Goal: Task Accomplishment & Management: Use online tool/utility

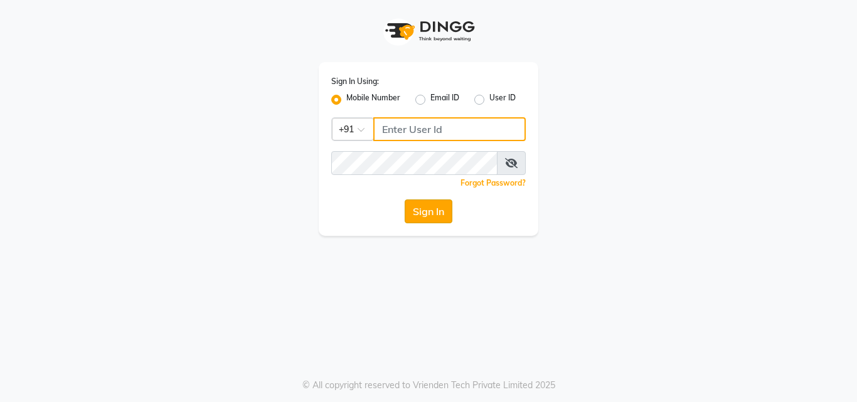
type input "8104298484"
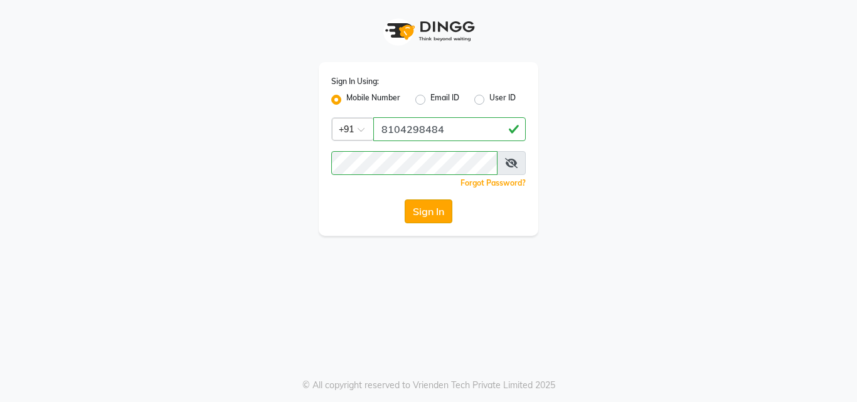
click at [429, 214] on button "Sign In" at bounding box center [428, 211] width 48 height 24
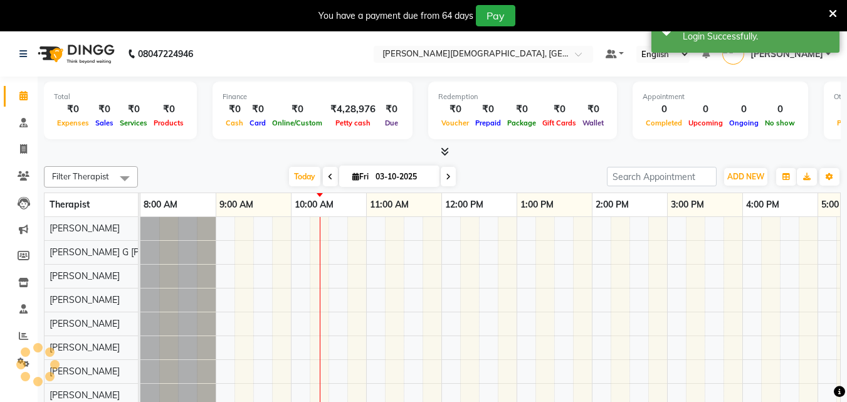
scroll to position [17, 0]
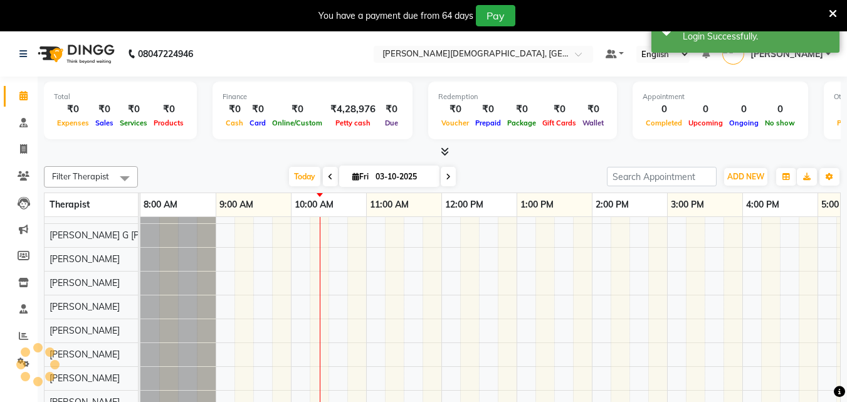
select select "en"
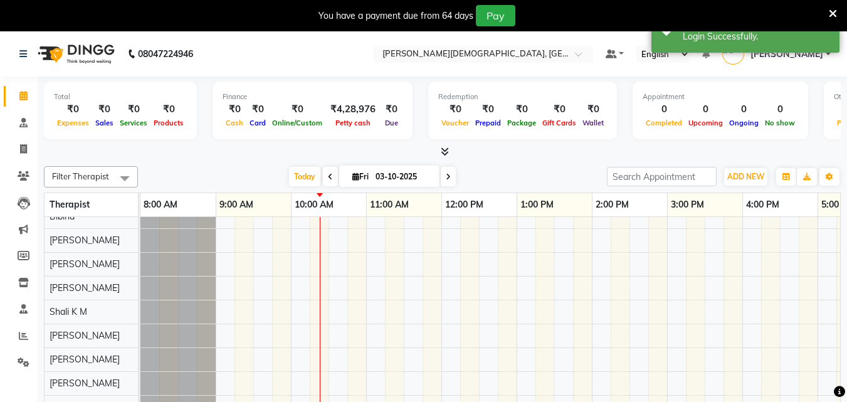
scroll to position [0, 0]
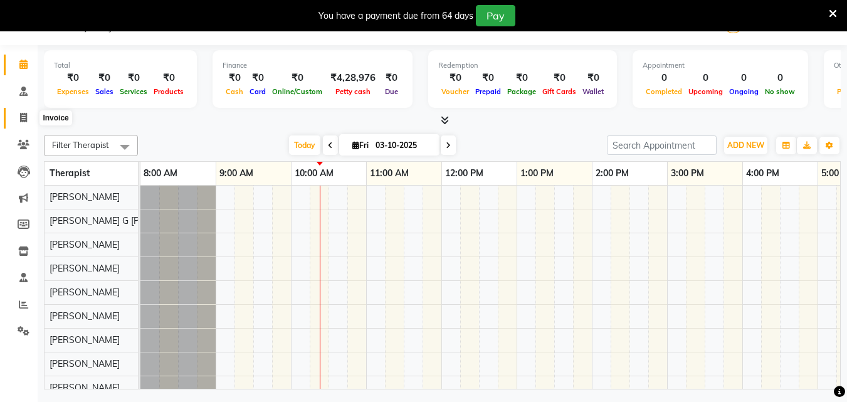
click at [21, 115] on icon at bounding box center [23, 117] width 7 height 9
select select "6810"
select select "service"
